Goal: Information Seeking & Learning: Check status

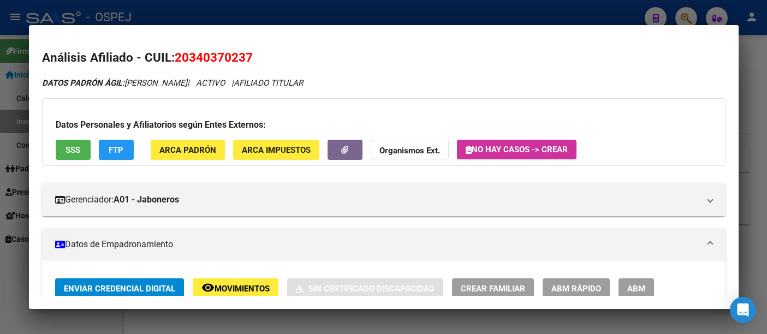
click at [334, 13] on div at bounding box center [383, 167] width 767 height 334
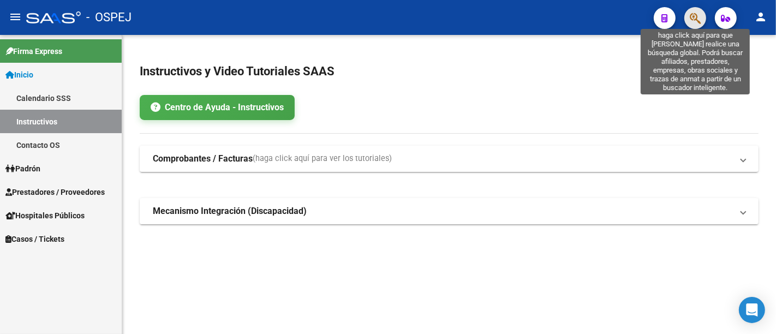
click at [697, 15] on icon "button" at bounding box center [695, 18] width 11 height 13
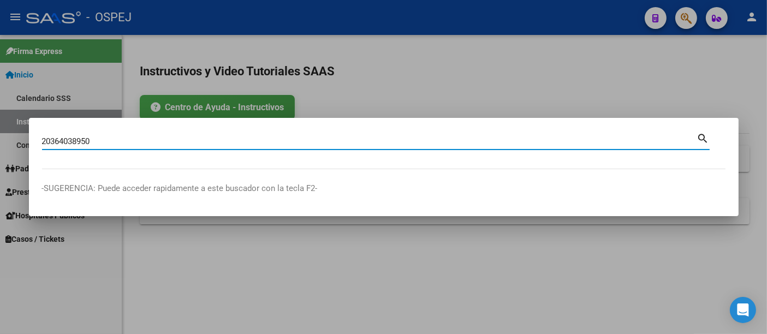
type input "20364038950"
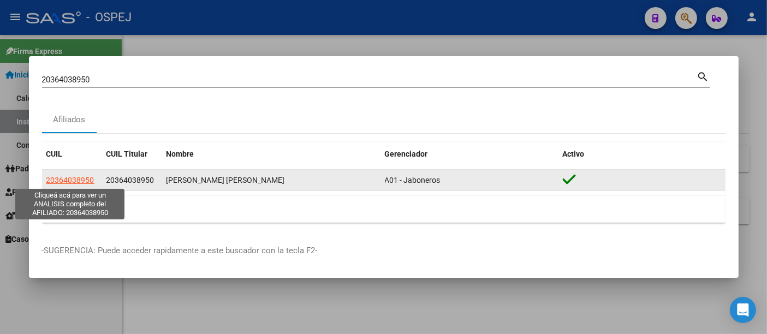
click at [82, 181] on span "20364038950" at bounding box center [70, 180] width 48 height 9
type textarea "20364038950"
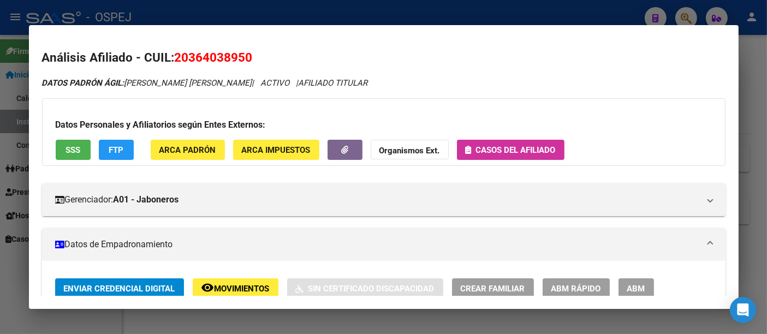
click at [410, 149] on strong "Organismos Ext." at bounding box center [409, 151] width 61 height 10
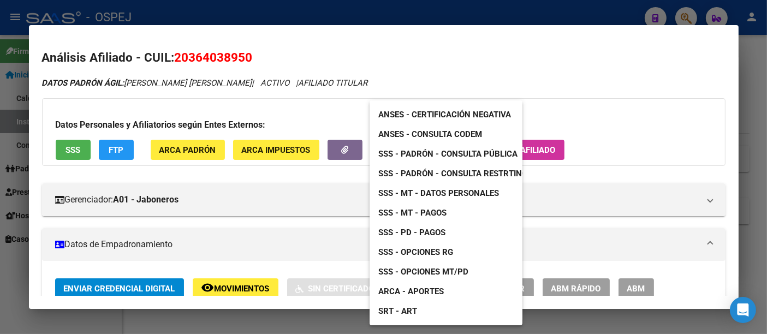
click at [432, 136] on span "ANSES - Consulta CODEM" at bounding box center [430, 134] width 104 height 10
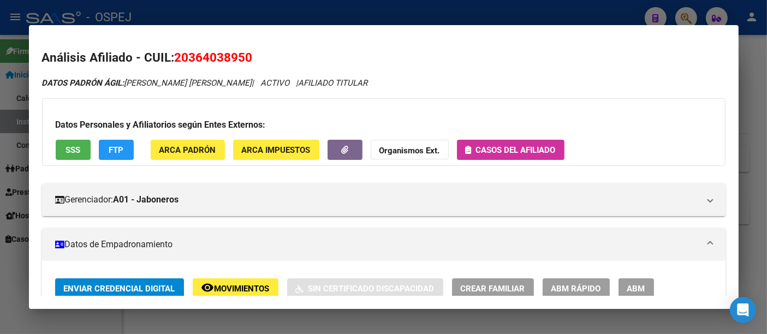
click at [349, 19] on div at bounding box center [383, 167] width 767 height 334
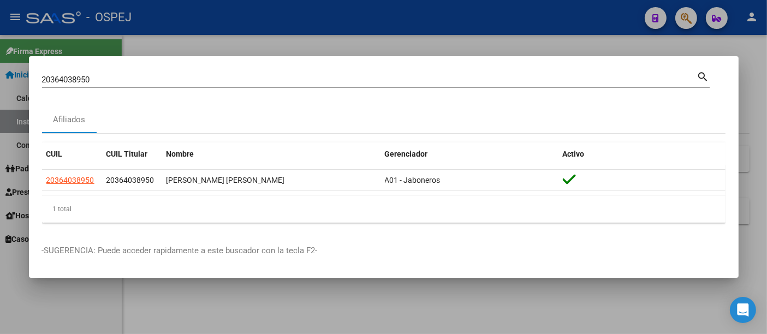
click at [183, 79] on input "20364038950" at bounding box center [369, 80] width 655 height 10
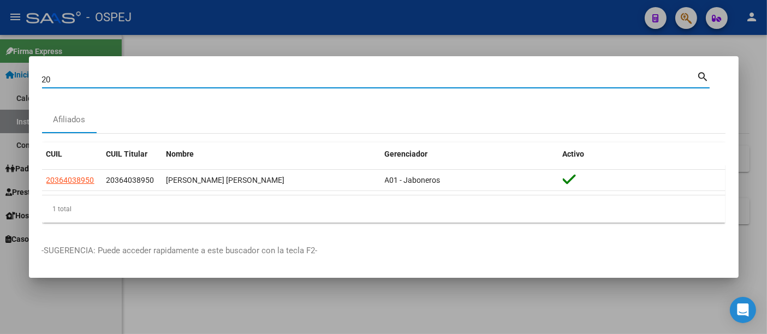
type input "2"
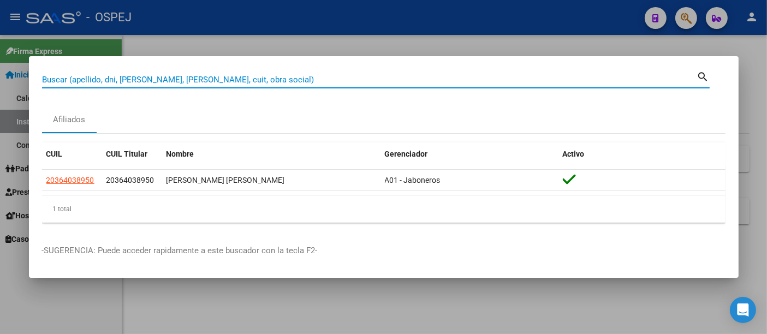
paste input "23_24476668_4"
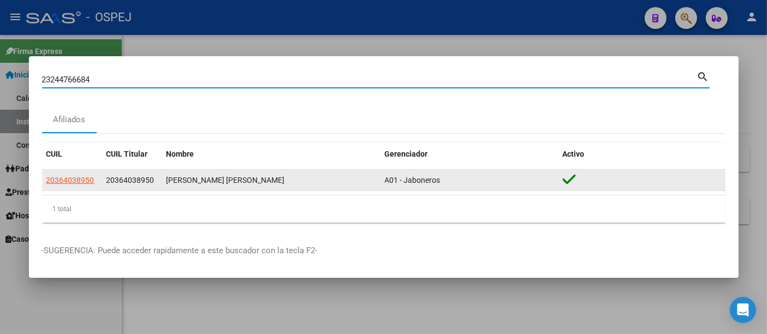
type input "23244766684"
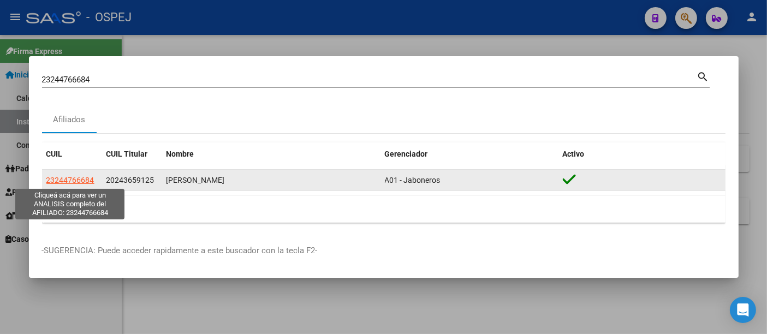
click at [68, 179] on span "23244766684" at bounding box center [70, 180] width 48 height 9
type textarea "23244766684"
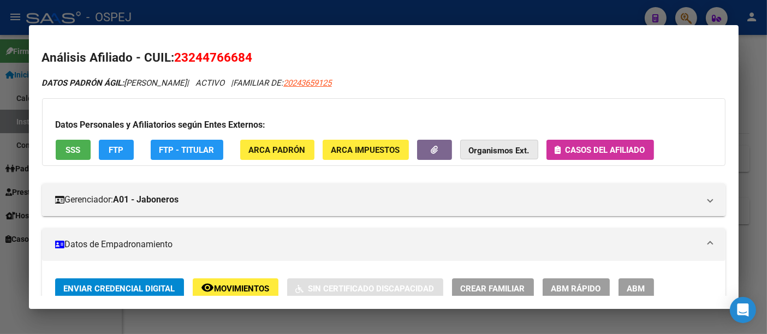
click at [482, 146] on strong "Organismos Ext." at bounding box center [499, 151] width 61 height 10
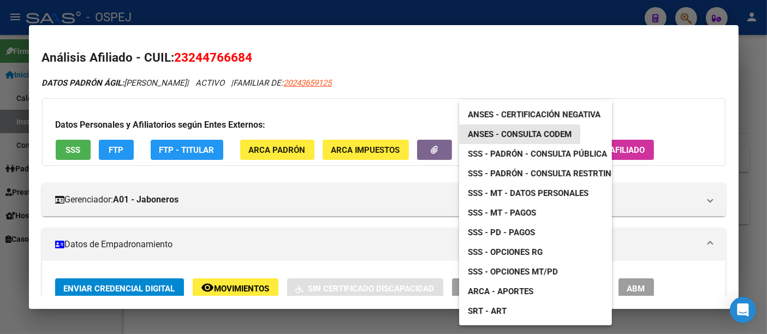
click at [553, 134] on span "ANSES - Consulta CODEM" at bounding box center [520, 134] width 104 height 10
